Goal: Task Accomplishment & Management: Complete application form

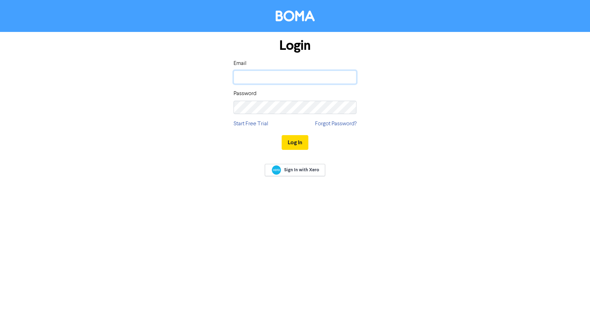
click at [249, 77] on input "email" at bounding box center [295, 77] width 123 height 13
click at [282, 135] on button "Log In" at bounding box center [295, 142] width 27 height 15
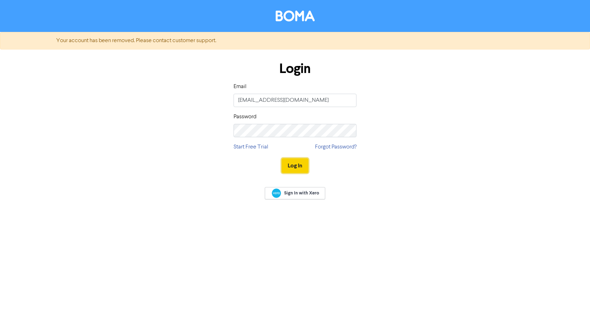
click at [292, 166] on button "Log In" at bounding box center [295, 165] width 27 height 15
drag, startPoint x: 295, startPoint y: 99, endPoint x: 122, endPoint y: 98, distance: 173.2
click at [122, 98] on div "Login Email [EMAIL_ADDRESS][DOMAIN_NAME] Password Start Free Trial Forgot Passw…" at bounding box center [295, 117] width 401 height 125
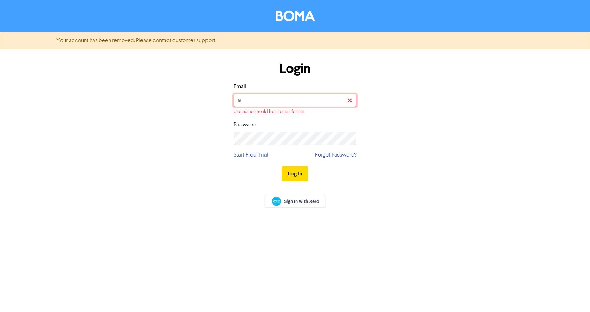
type input "[EMAIL_ADDRESS][DOMAIN_NAME]"
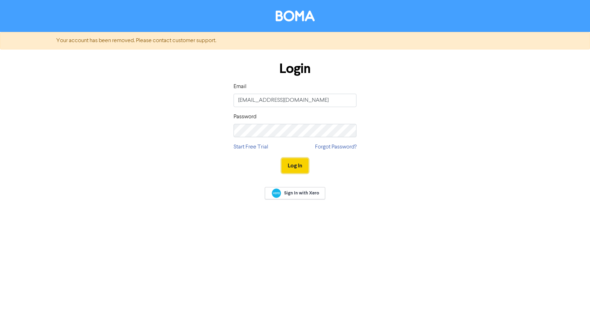
click at [290, 163] on button "Log In" at bounding box center [295, 165] width 27 height 15
click at [150, 128] on div "Login Email [EMAIL_ADDRESS][DOMAIN_NAME] Password Start Free Trial Forgot Passw…" at bounding box center [295, 117] width 401 height 125
click at [282, 158] on button "Log In" at bounding box center [295, 165] width 27 height 15
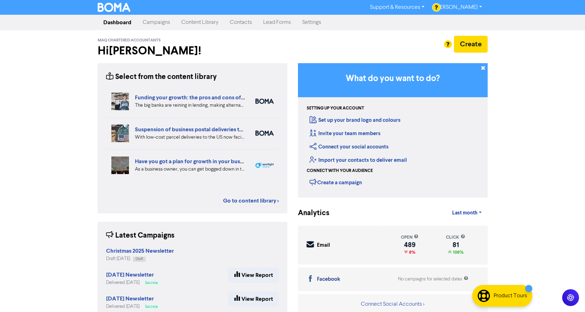
click at [232, 23] on link "Contacts" at bounding box center [240, 22] width 33 height 14
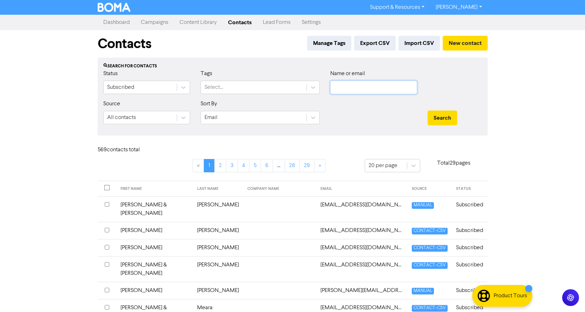
click at [351, 84] on input "text" at bounding box center [373, 87] width 87 height 13
type input "[PERSON_NAME]"
click at [428, 111] on button "Search" at bounding box center [443, 118] width 30 height 15
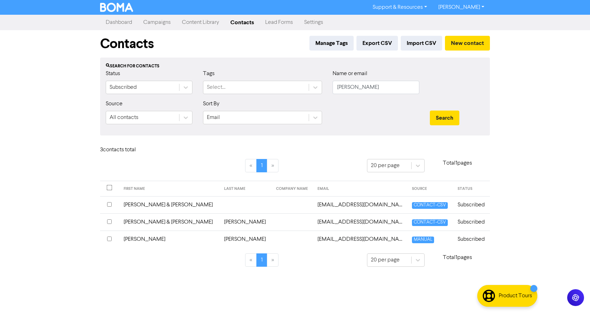
click at [145, 222] on td "[PERSON_NAME] & [PERSON_NAME]" at bounding box center [169, 222] width 101 height 17
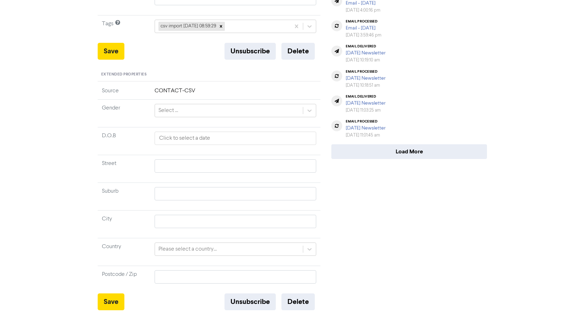
scroll to position [227, 0]
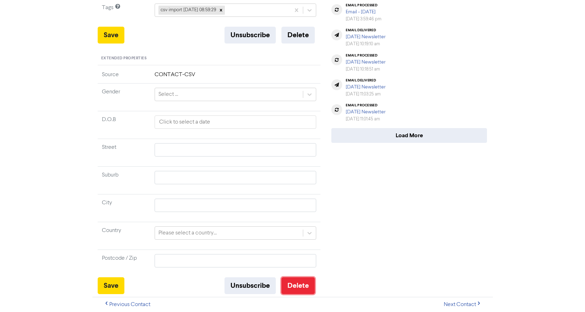
click at [299, 286] on button "Delete" at bounding box center [297, 286] width 33 height 17
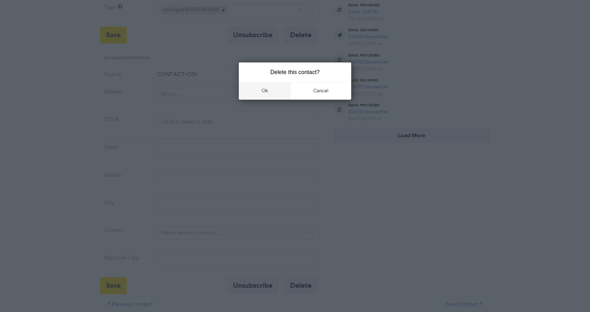
click at [265, 88] on button "ok" at bounding box center [265, 91] width 52 height 18
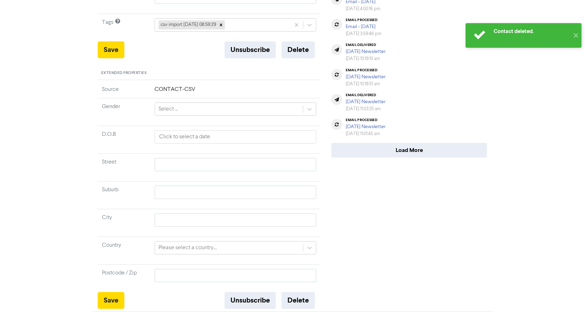
scroll to position [0, 0]
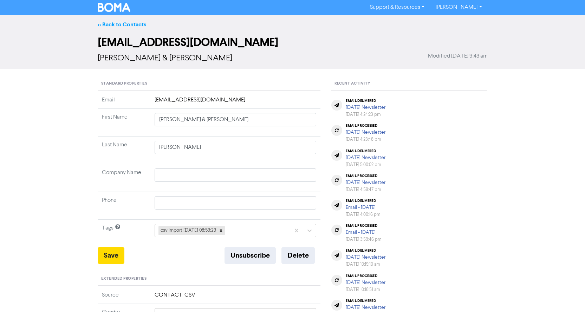
click at [123, 24] on link "<< Back to Contacts" at bounding box center [122, 24] width 48 height 7
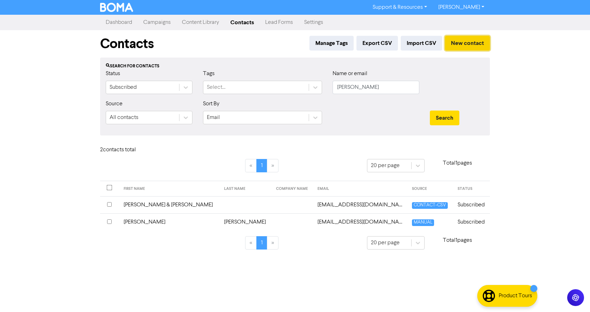
click at [459, 43] on button "New contact" at bounding box center [467, 43] width 45 height 15
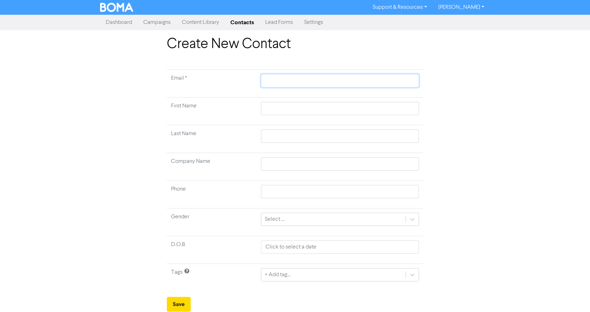
click at [267, 79] on input "text" at bounding box center [340, 80] width 158 height 13
click at [270, 79] on input "text" at bounding box center [340, 80] width 158 height 13
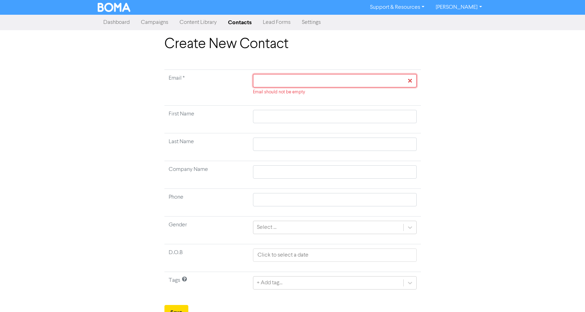
drag, startPoint x: 269, startPoint y: 76, endPoint x: 264, endPoint y: 76, distance: 4.6
click at [268, 76] on input "text" at bounding box center [334, 80] width 163 height 13
paste input "[EMAIL_ADDRESS][DOMAIN_NAME]"
type input "[EMAIL_ADDRESS][DOMAIN_NAME]"
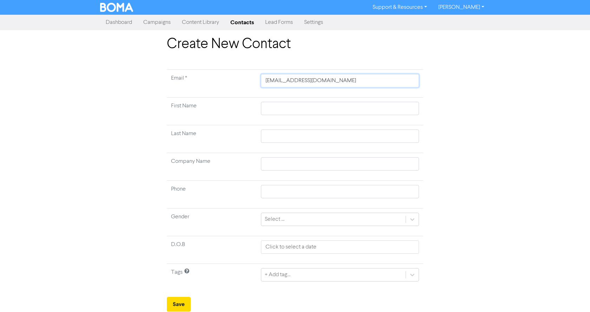
type input "[EMAIL_ADDRESS][DOMAIN_NAME]"
click at [292, 102] on input "text" at bounding box center [340, 108] width 158 height 13
type input "L"
type input "La"
type input "Lan"
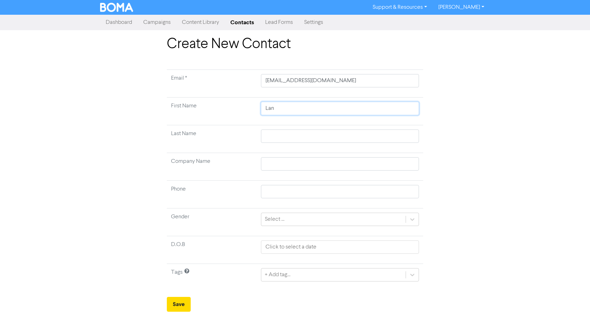
type input "Lanc"
type input "[PERSON_NAME]"
click at [286, 134] on input "text" at bounding box center [340, 136] width 158 height 13
type input "P"
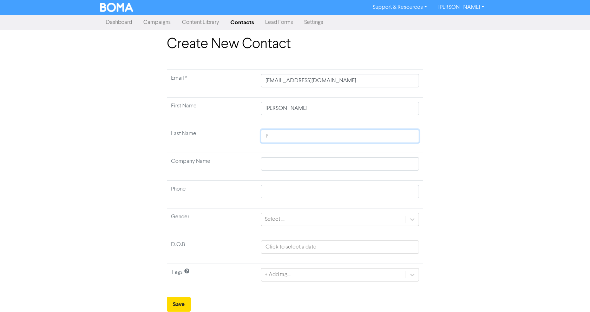
type input "Po"
type input "Pow"
type input "[PERSON_NAME]"
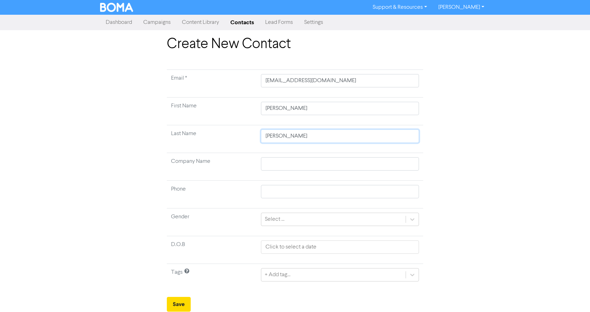
type input "[PERSON_NAME]"
click at [535, 204] on div "Create New Contact Email * [EMAIL_ADDRESS][DOMAIN_NAME] First Name [PERSON_NAME…" at bounding box center [295, 174] width 590 height 276
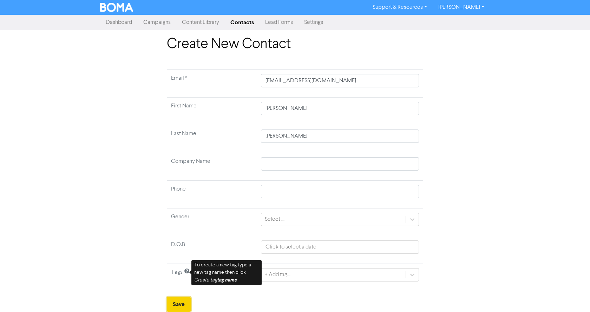
click at [179, 301] on button "Save" at bounding box center [179, 304] width 24 height 15
